Goal: Task Accomplishment & Management: Use online tool/utility

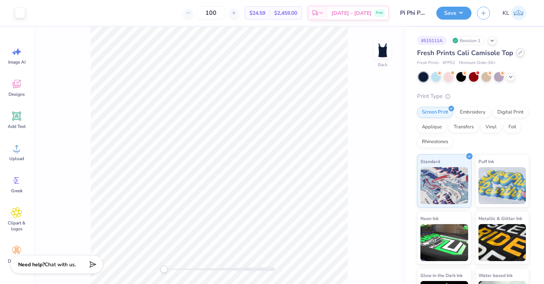
click at [517, 56] on div at bounding box center [520, 52] width 8 height 8
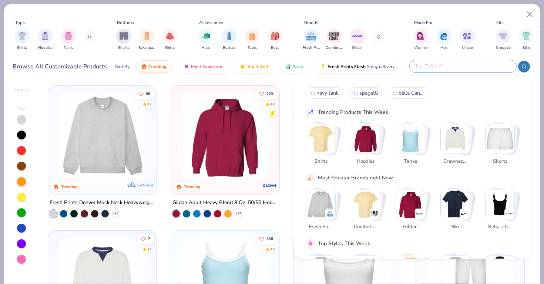
click at [482, 68] on input "text" at bounding box center [462, 66] width 97 height 9
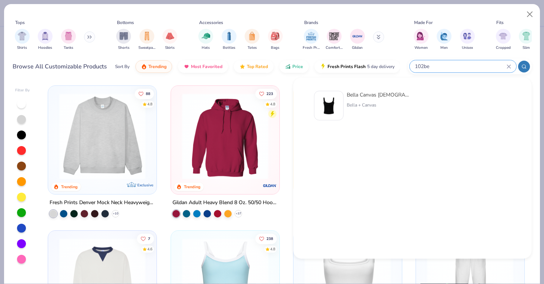
type input "102be"
click at [377, 95] on div "Bella Canvas [DEMOGRAPHIC_DATA]' Micro Ribbed Scoop Tank" at bounding box center [378, 95] width 62 height 8
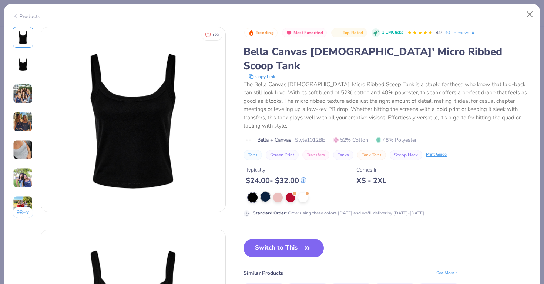
click at [262, 192] on div at bounding box center [265, 197] width 10 height 10
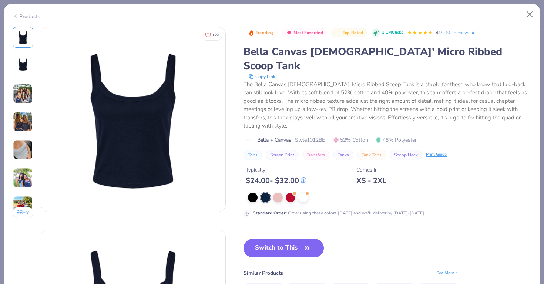
click at [284, 239] on button "Switch to This" at bounding box center [283, 248] width 80 height 18
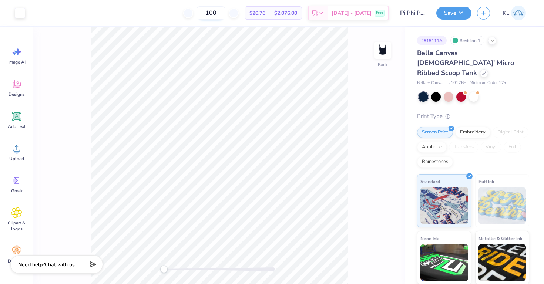
click at [225, 13] on input "100" at bounding box center [210, 12] width 29 height 13
type input "156"
click at [363, 120] on div "Back" at bounding box center [219, 155] width 372 height 257
click at [445, 10] on button "Save" at bounding box center [453, 12] width 35 height 13
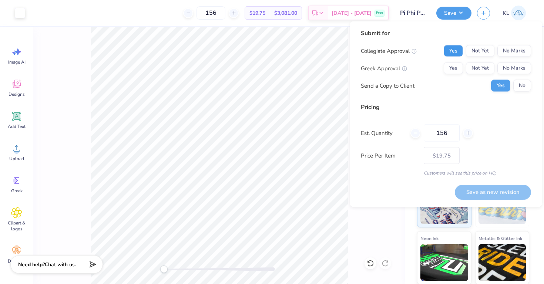
click at [453, 51] on button "Yes" at bounding box center [453, 51] width 19 height 12
click at [515, 53] on button "No Marks" at bounding box center [514, 51] width 34 height 12
click at [454, 66] on button "Yes" at bounding box center [453, 69] width 19 height 12
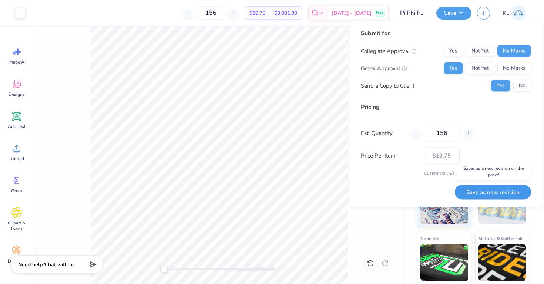
click at [502, 192] on button "Save as new revision" at bounding box center [493, 192] width 76 height 15
type input "$19.75"
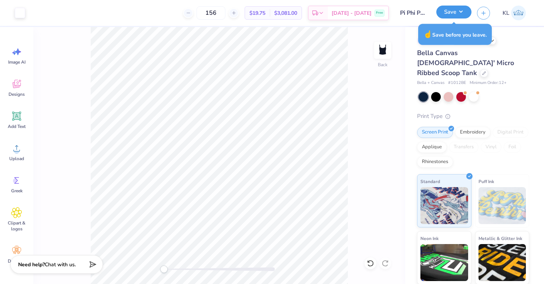
click at [447, 10] on button "Save" at bounding box center [453, 12] width 35 height 13
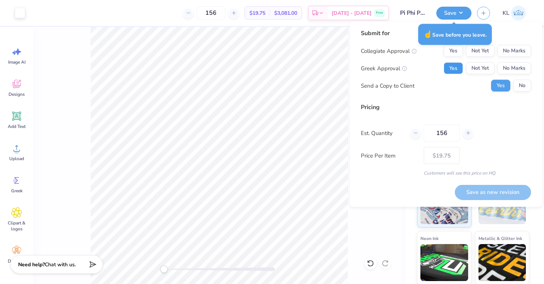
click at [457, 70] on button "Yes" at bounding box center [453, 69] width 19 height 12
click at [515, 50] on button "No Marks" at bounding box center [514, 51] width 34 height 12
click at [495, 196] on button "Save as new revision" at bounding box center [493, 192] width 76 height 15
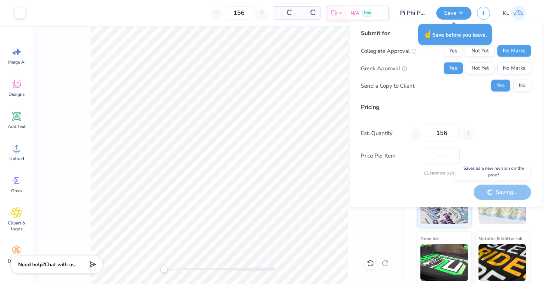
type input "$19.75"
